Goal: Task Accomplishment & Management: Complete application form

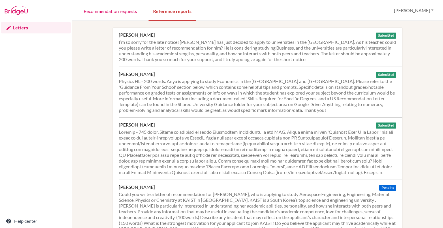
scroll to position [606, 0]
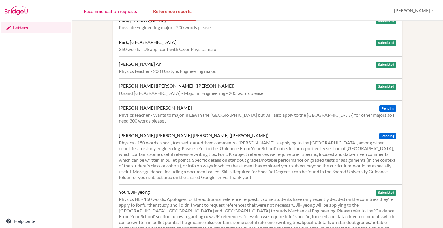
click at [67, 184] on div "Letters Help center" at bounding box center [36, 124] width 72 height 207
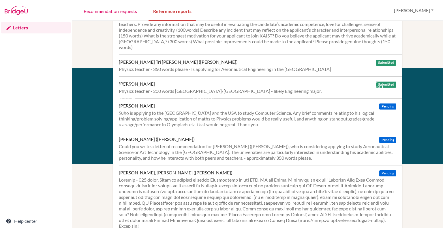
scroll to position [187, 0]
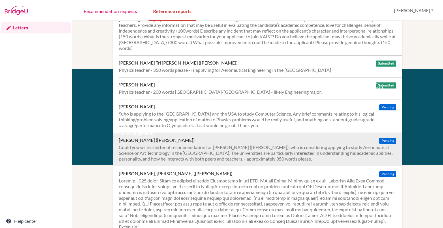
click at [214, 142] on div "Kim, HanGyeol (Alex) Pending" at bounding box center [258, 140] width 278 height 6
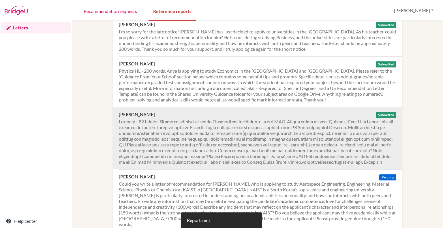
scroll to position [11, 0]
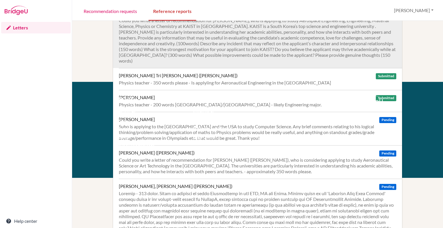
scroll to position [182, 0]
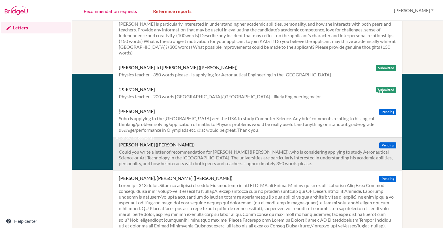
click at [187, 149] on div "Could you write a letter of recommendation for [PERSON_NAME] ([PERSON_NAME]), w…" at bounding box center [258, 157] width 278 height 17
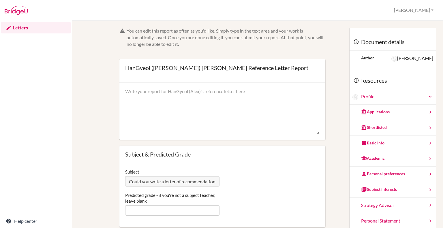
click at [190, 95] on textarea at bounding box center [222, 111] width 194 height 46
paste textarea "Lore ips dolor sitametcon adip elit se doe temporincidi utlaboreet do mag aliqu…"
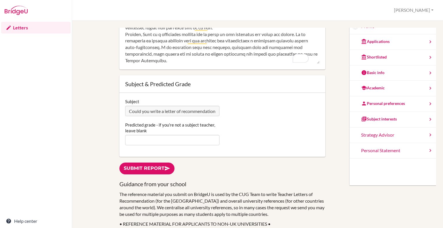
scroll to position [165, 0]
type textarea "Lore ips dolor sitametcon adip elit se doe temporincidi utlaboreet do mag aliqu…"
click at [175, 136] on input "Predicted grade - if you're not a subject teacher, leave blank" at bounding box center [172, 140] width 94 height 10
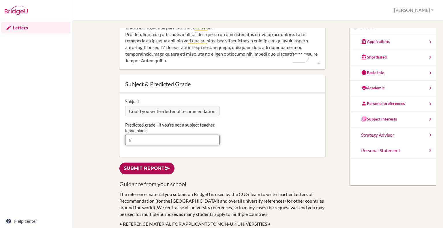
type input "5"
click at [155, 164] on link "Submit report" at bounding box center [146, 169] width 55 height 12
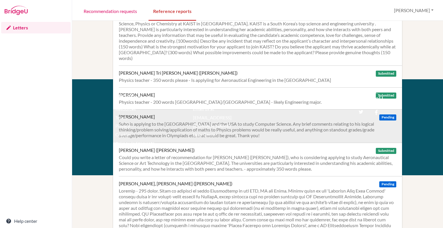
scroll to position [177, 0]
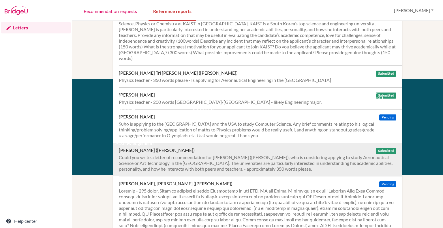
click at [280, 156] on div "Could you write a letter of recommendation for KIM HanGyeol (Alex), who is cons…" at bounding box center [258, 163] width 278 height 17
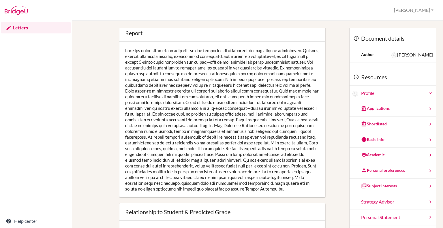
scroll to position [45, 0]
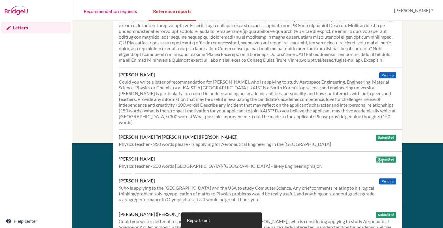
scroll to position [134, 0]
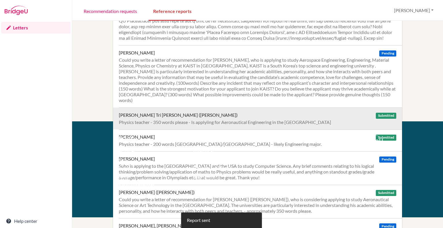
click at [153, 119] on div "Physics teacher - 350 words please - Is applyiing for Aeronautical Engineering …" at bounding box center [258, 122] width 278 height 6
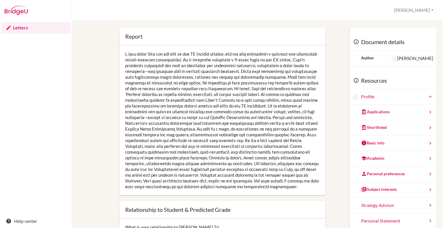
click at [167, 103] on div at bounding box center [222, 120] width 206 height 150
click at [180, 112] on div at bounding box center [222, 120] width 206 height 150
click at [188, 150] on div at bounding box center [222, 120] width 206 height 150
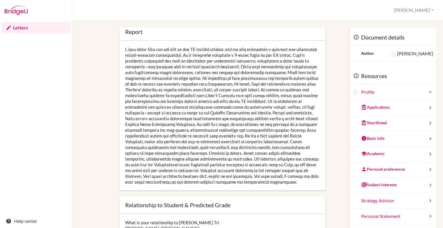
scroll to position [5, 0]
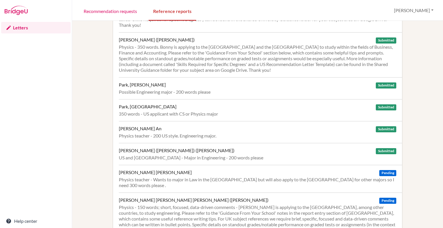
scroll to position [552, 0]
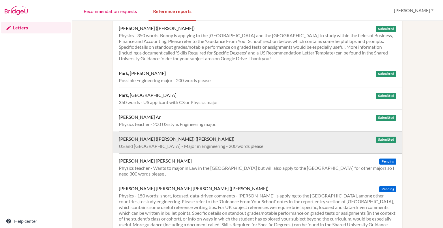
click at [205, 136] on div "Uematsu, Yoshiaki (Gia Minh) (Yoshi) Submitted" at bounding box center [258, 139] width 278 height 6
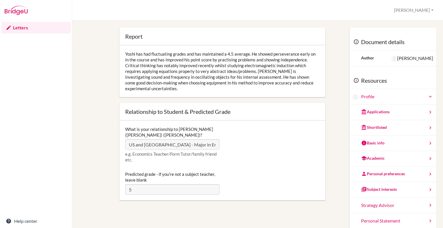
click at [214, 70] on div "Yoshi has had fluctuating grades and has maintained a 4.5 average. He showed pe…" at bounding box center [222, 71] width 206 height 52
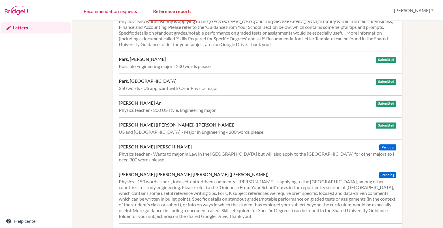
scroll to position [564, 0]
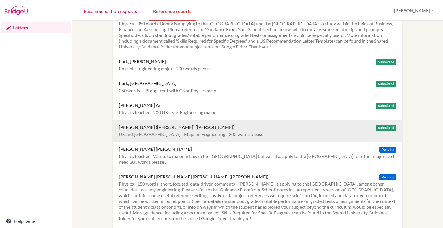
click at [138, 132] on div "US and [GEOGRAPHIC_DATA] - Major in Engineering - 200 words please" at bounding box center [258, 135] width 278 height 6
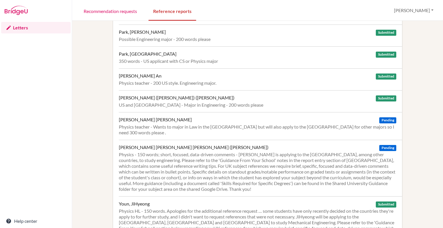
scroll to position [606, 0]
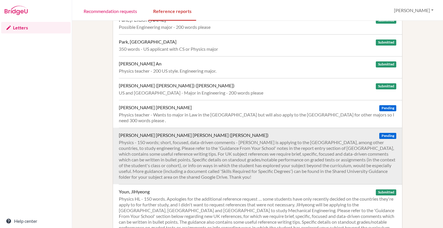
click at [170, 144] on div "Physics - 150 words; short, focused, data-driven comments - [PERSON_NAME] is ap…" at bounding box center [258, 160] width 278 height 40
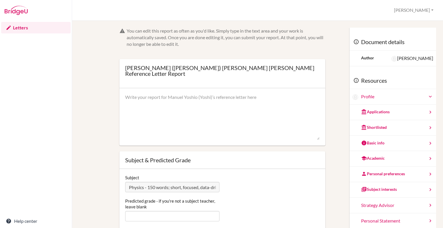
click at [166, 100] on textarea at bounding box center [222, 117] width 194 height 46
paste textarea "Lorem ip dolorsita consectet a 3-elits doeiu te IN Utlabor, etdo m aliquaeni ad…"
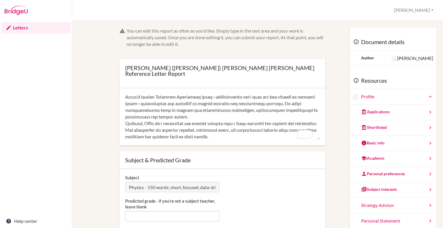
scroll to position [184, 0]
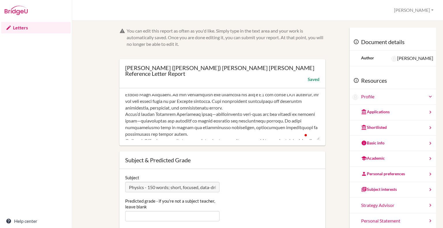
scroll to position [184, 0]
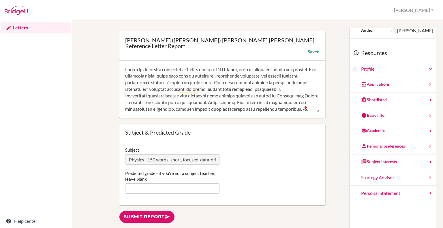
click at [125, 66] on textarea "To enrich screen reader interactions, please activate Accessibility in Grammarl…" at bounding box center [222, 89] width 194 height 46
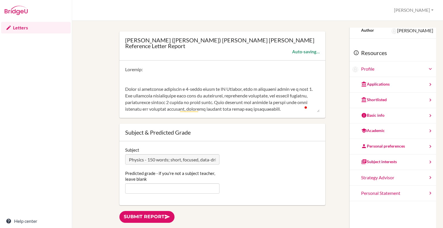
paste textarea "Academic Performance • Current IB Physics score: Averaging 5 points • Predicted…"
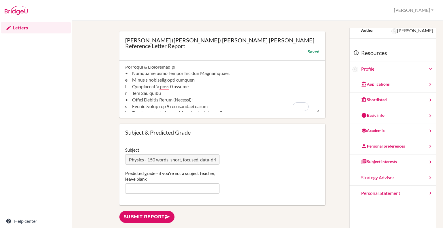
click at [129, 95] on textarea "To enrich screen reader interactions, please activate Accessibility in Grammarl…" at bounding box center [222, 89] width 194 height 46
drag, startPoint x: 163, startPoint y: 89, endPoint x: 130, endPoint y: 74, distance: 35.6
click at [130, 74] on textarea "To enrich screen reader interactions, please activate Accessibility in Grammarl…" at bounding box center [222, 89] width 194 height 46
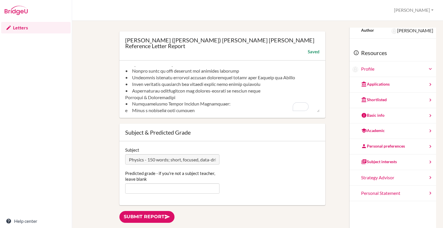
click at [275, 87] on textarea "To enrich screen reader interactions, please activate Accessibility in Grammarl…" at bounding box center [222, 89] width 194 height 46
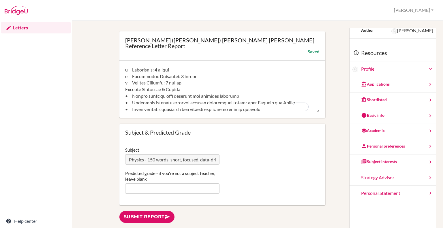
click at [188, 78] on textarea "To enrich screen reader interactions, please activate Accessibility in Grammarl…" at bounding box center [222, 89] width 194 height 46
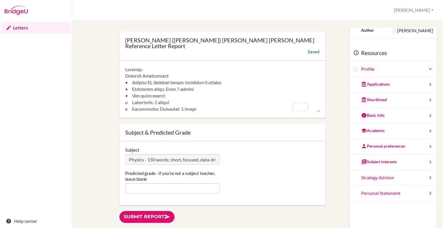
click at [158, 66] on textarea "To enrich screen reader interactions, please activate Accessibility in Grammarl…" at bounding box center [222, 89] width 194 height 46
drag, startPoint x: 144, startPoint y: 63, endPoint x: 118, endPoint y: 63, distance: 25.7
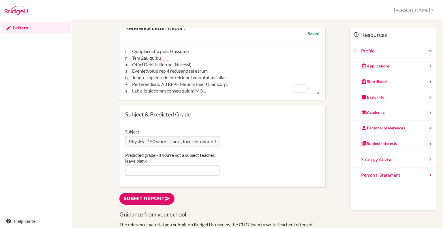
click at [181, 60] on textarea "To enrich screen reader interactions, please activate Accessibility in Grammarl…" at bounding box center [222, 71] width 194 height 46
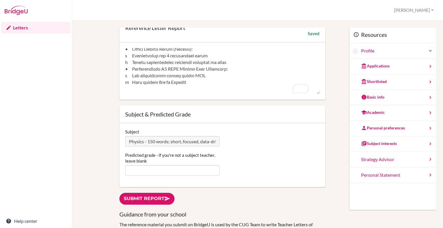
click at [228, 62] on textarea "To enrich screen reader interactions, please activate Accessibility in Grammarl…" at bounding box center [222, 71] width 194 height 46
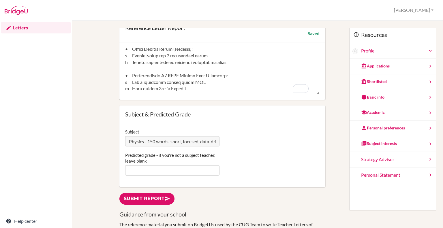
click at [229, 63] on textarea "To enrich screen reader interactions, please activate Accessibility in Grammarl…" at bounding box center [222, 71] width 194 height 46
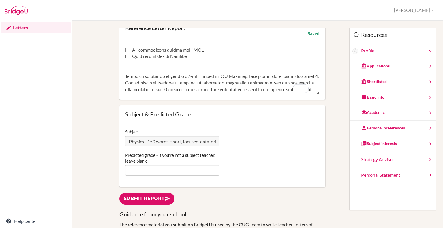
click at [190, 70] on textarea "To enrich screen reader interactions, please activate Accessibility in Grammarl…" at bounding box center [222, 71] width 194 height 46
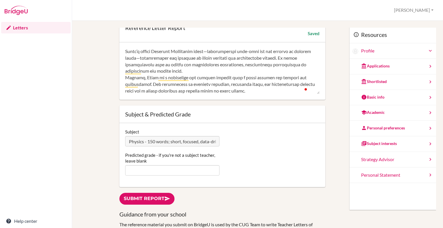
drag, startPoint x: 190, startPoint y: 70, endPoint x: 192, endPoint y: 108, distance: 37.8
click at [192, 108] on form "You can edit this report as often as you'd like. Simply type in the text area a…" at bounding box center [222, 84] width 206 height 205
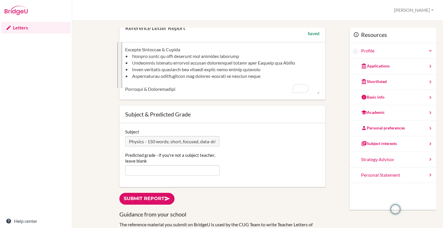
click at [196, 56] on textarea "To enrich screen reader interactions, please activate Accessibility in Grammarl…" at bounding box center [222, 71] width 194 height 46
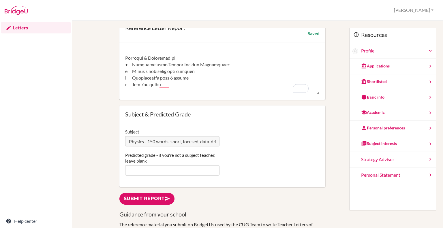
click at [163, 87] on textarea "To enrich screen reader interactions, please activate Accessibility in Grammarl…" at bounding box center [222, 71] width 194 height 46
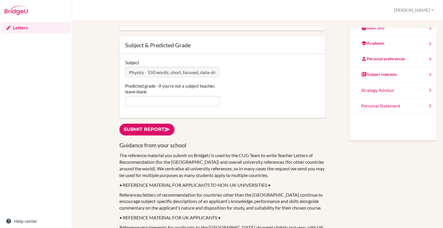
type textarea "Academic Performance • Current IB Physics score: Averaging 5 points • Predicted…"
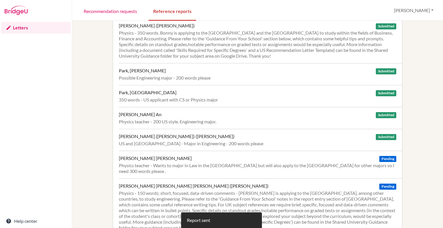
scroll to position [606, 0]
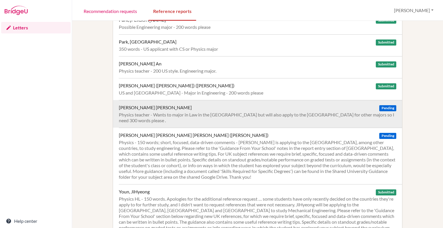
click at [173, 112] on div "Physics teacher - Wants to major in Law in the [GEOGRAPHIC_DATA] but will also …" at bounding box center [258, 118] width 278 height 12
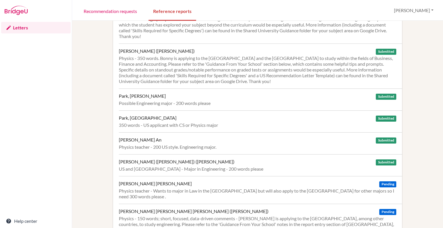
scroll to position [530, 0]
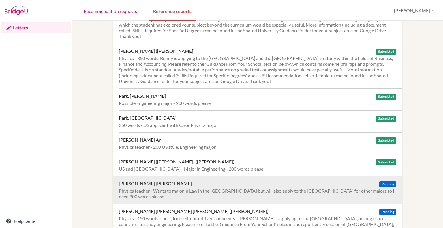
click at [145, 181] on div "[PERSON_NAME] [PERSON_NAME]" at bounding box center [155, 184] width 73 height 6
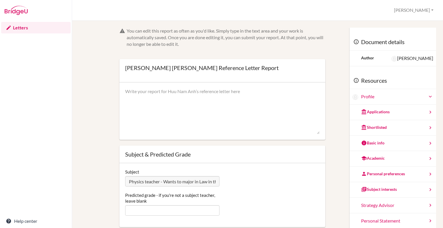
click at [165, 89] on textarea at bounding box center [222, 111] width 194 height 46
paste textarea "I have known [PERSON_NAME] for four years as her Physics teacher, and she has c…"
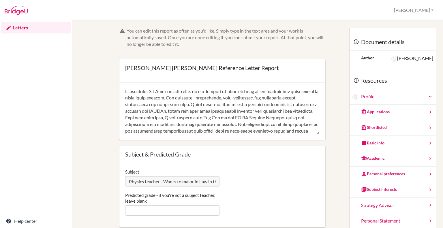
scroll to position [224, 0]
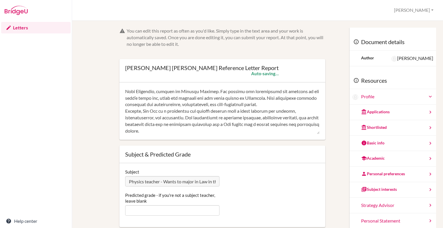
type textarea "I have known [PERSON_NAME] for four years as her Physics teacher, and she has c…"
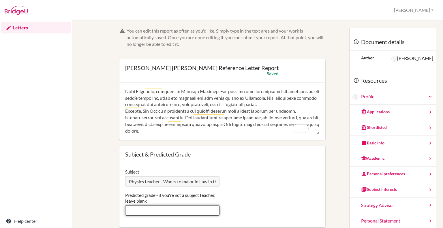
click at [139, 211] on input "Predicted grade - if you're not a subject teacher, leave blank" at bounding box center [172, 210] width 94 height 10
click at [136, 206] on input "6" at bounding box center [172, 210] width 94 height 10
type input "6"
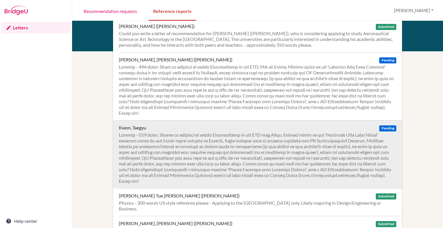
scroll to position [325, 0]
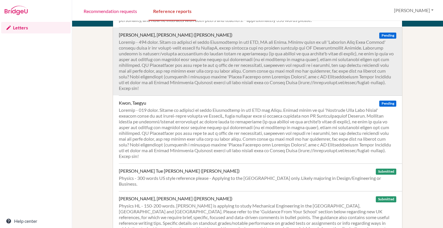
click at [217, 66] on div at bounding box center [258, 65] width 278 height 52
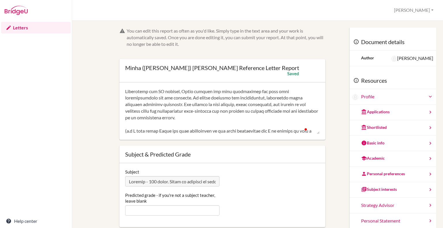
scroll to position [144, 0]
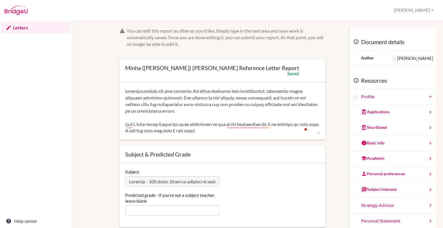
type textarea "L ipsu dolor Sitam con adi elit se doe TE Incidid utlabor, etd ma al e adminimv…"
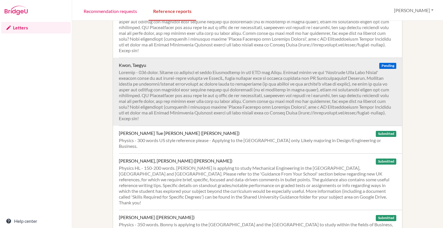
scroll to position [363, 0]
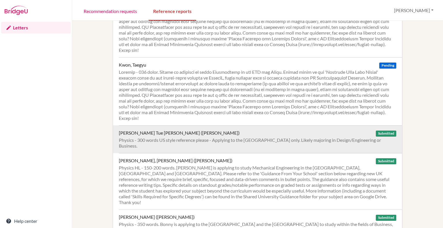
click at [225, 144] on div "Lam, Thi Tue Minh (Bella) Submitted Physics - 300 words US style reference plea…" at bounding box center [260, 139] width 283 height 28
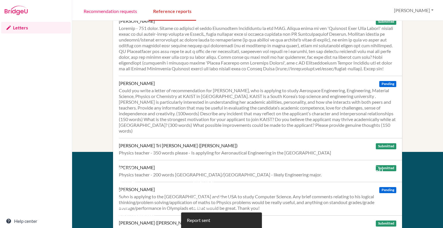
scroll to position [105, 0]
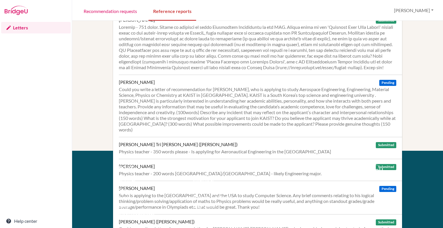
click at [76, 72] on div "[PERSON_NAME] Submitted I’m so sorry for the late notice! [PERSON_NAME] has jus…" at bounding box center [257, 124] width 371 height 207
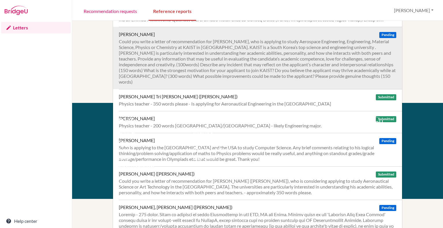
scroll to position [153, 0]
click at [206, 80] on div "Could you write a letter of recommendation for [PERSON_NAME], who is applying t…" at bounding box center [258, 61] width 278 height 46
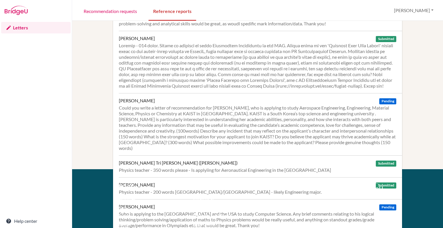
scroll to position [87, 0]
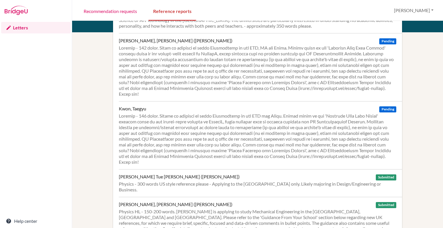
scroll to position [320, 0]
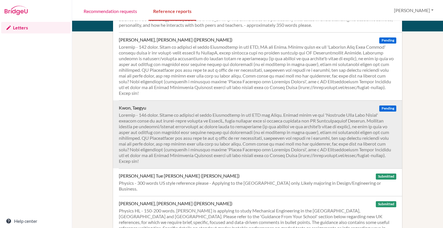
click at [213, 128] on div at bounding box center [258, 138] width 278 height 52
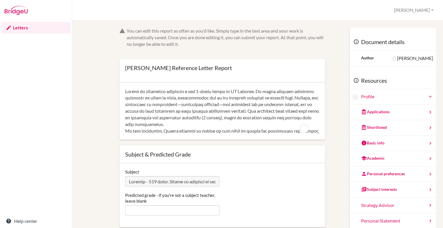
scroll to position [144, 0]
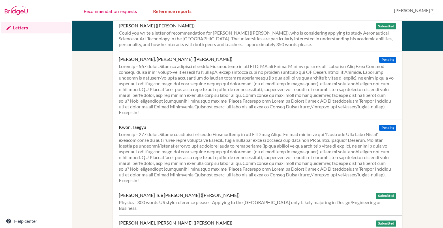
scroll to position [302, 0]
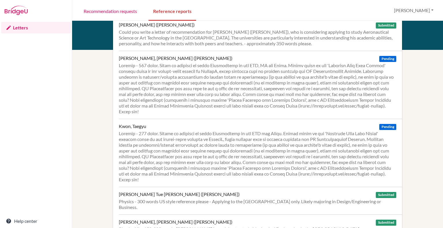
click at [205, 140] on div at bounding box center [258, 157] width 278 height 52
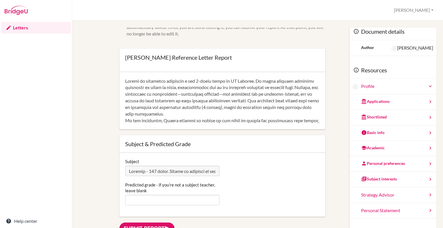
scroll to position [10, 0]
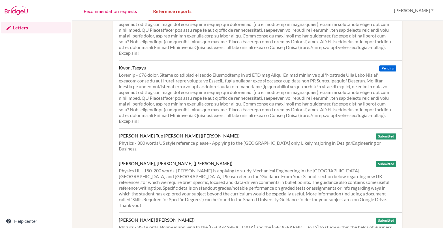
scroll to position [399, 0]
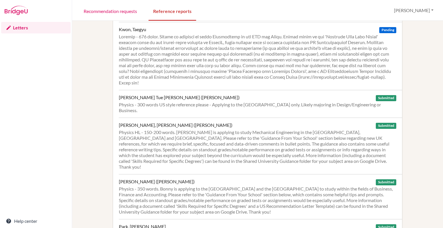
click at [83, 39] on div "Abe, Shun Submitted I’m so sorry for the late notice! Shun has just decided to …" at bounding box center [257, 41] width 357 height 825
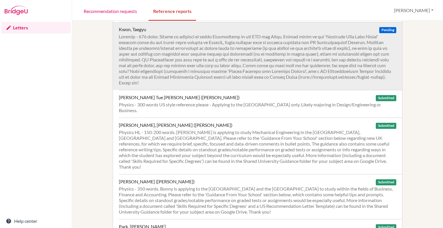
click at [193, 77] on div at bounding box center [258, 60] width 278 height 52
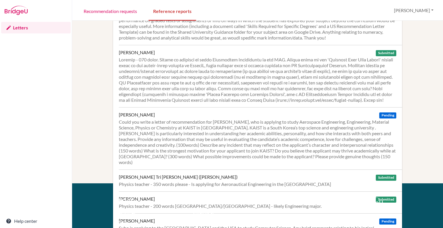
scroll to position [73, 0]
